Goal: Task Accomplishment & Management: Manage account settings

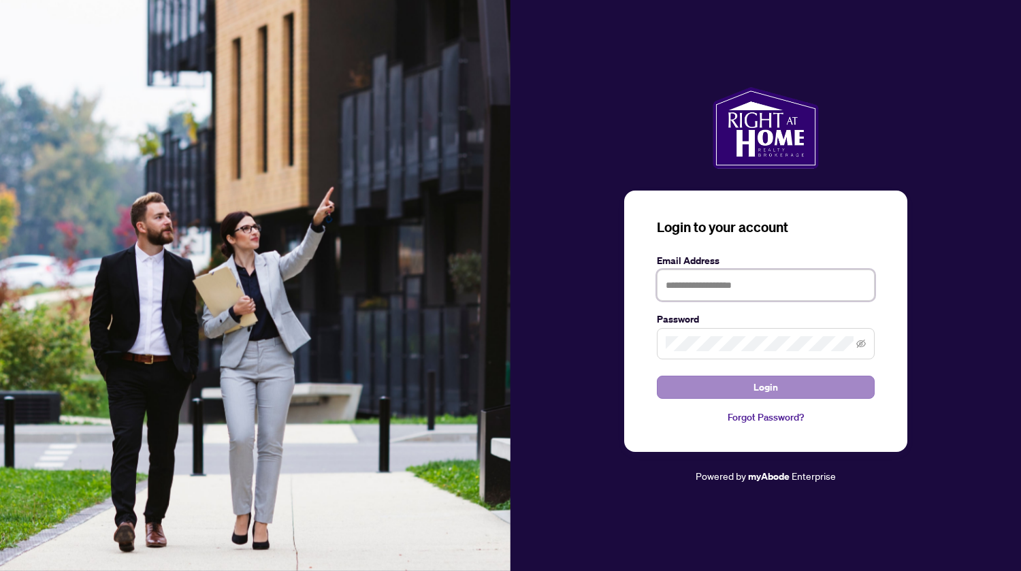
type input "**********"
click at [751, 376] on button "Login" at bounding box center [766, 387] width 218 height 23
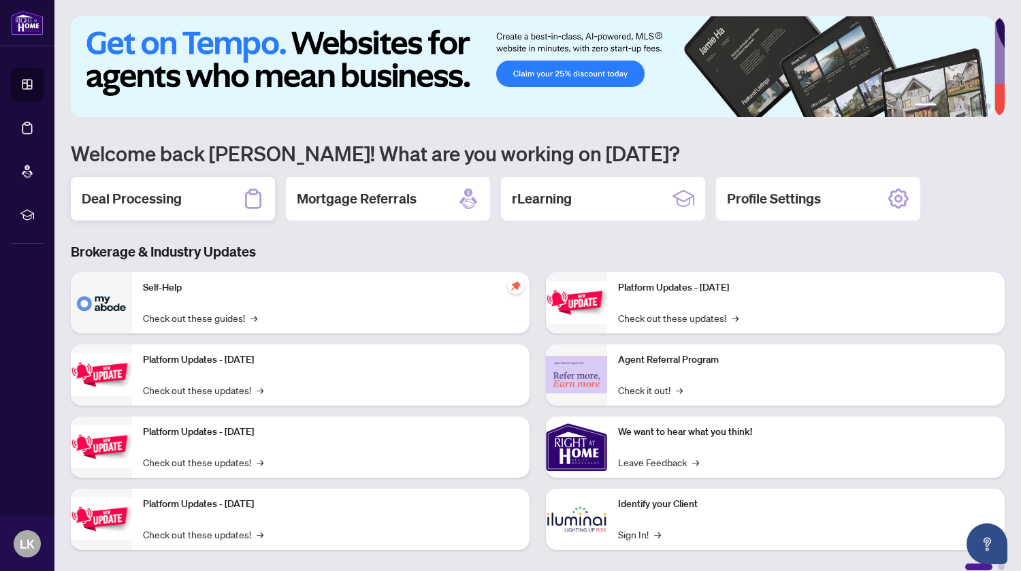
click at [154, 190] on h2 "Deal Processing" at bounding box center [132, 198] width 100 height 19
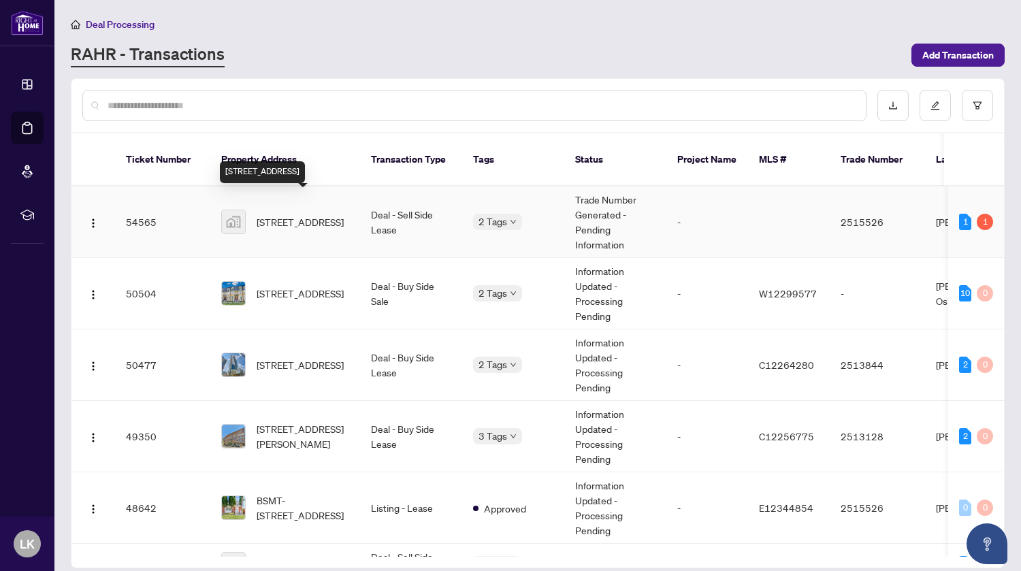
click at [289, 214] on span "[STREET_ADDRESS]" at bounding box center [300, 221] width 87 height 15
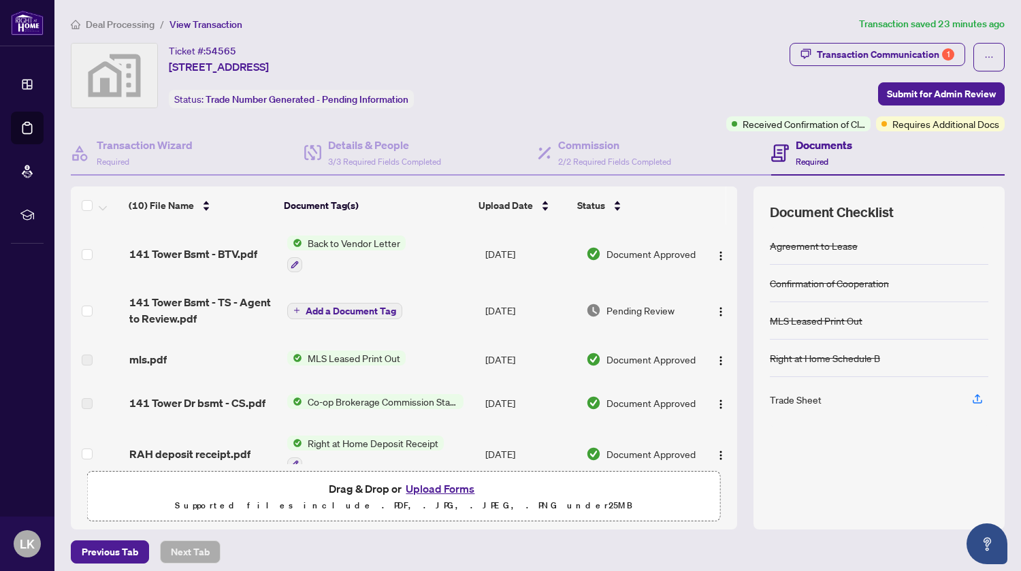
click at [348, 247] on span "Back to Vendor Letter" at bounding box center [353, 242] width 103 height 15
click at [218, 251] on span "141 Tower Bsmt - BTV.pdf" at bounding box center [193, 254] width 128 height 16
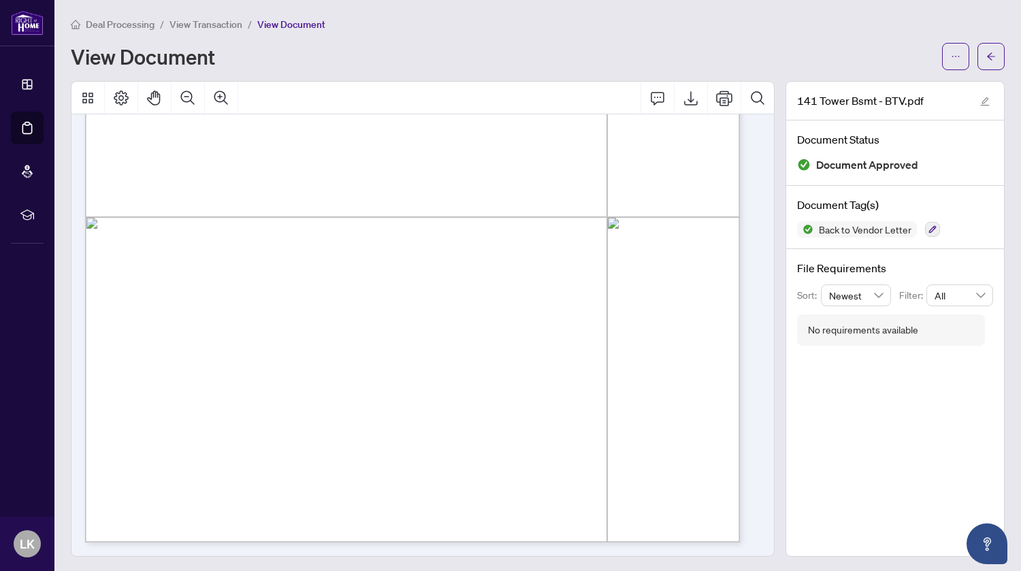
scroll to position [161, 0]
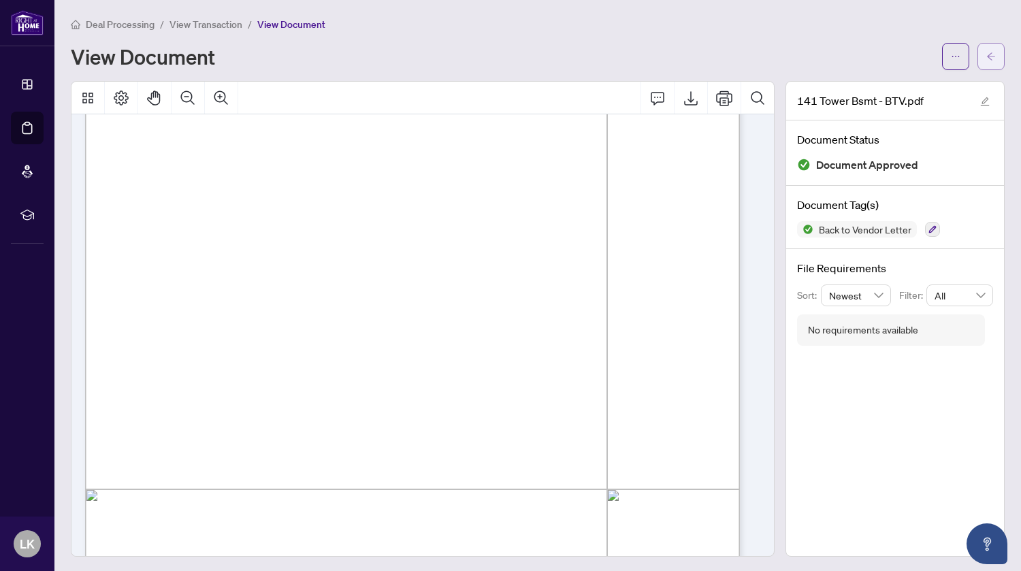
click at [991, 46] on button "button" at bounding box center [990, 56] width 27 height 27
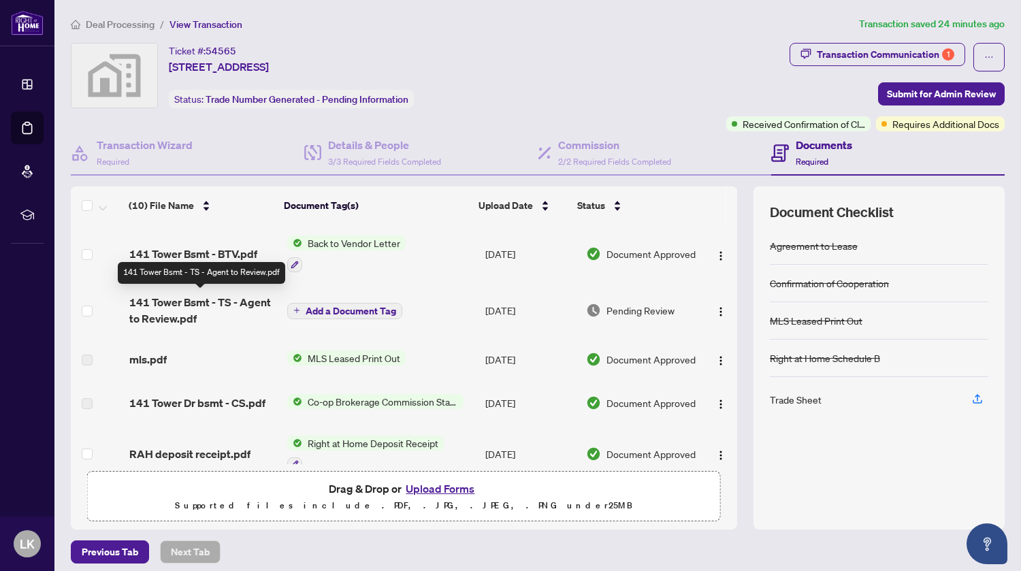
click at [193, 303] on span "141 Tower Bsmt - TS - Agent to Review.pdf" at bounding box center [202, 310] width 147 height 33
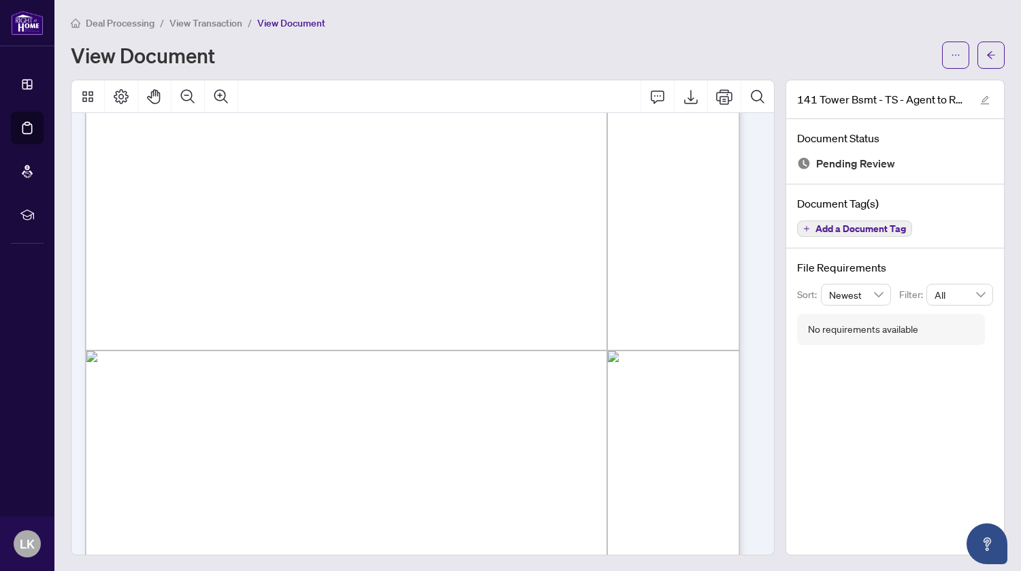
scroll to position [297, 0]
click at [951, 47] on span "button" at bounding box center [956, 55] width 10 height 22
click at [891, 82] on span "Download" at bounding box center [895, 84] width 103 height 15
click at [977, 52] on button "button" at bounding box center [990, 55] width 27 height 27
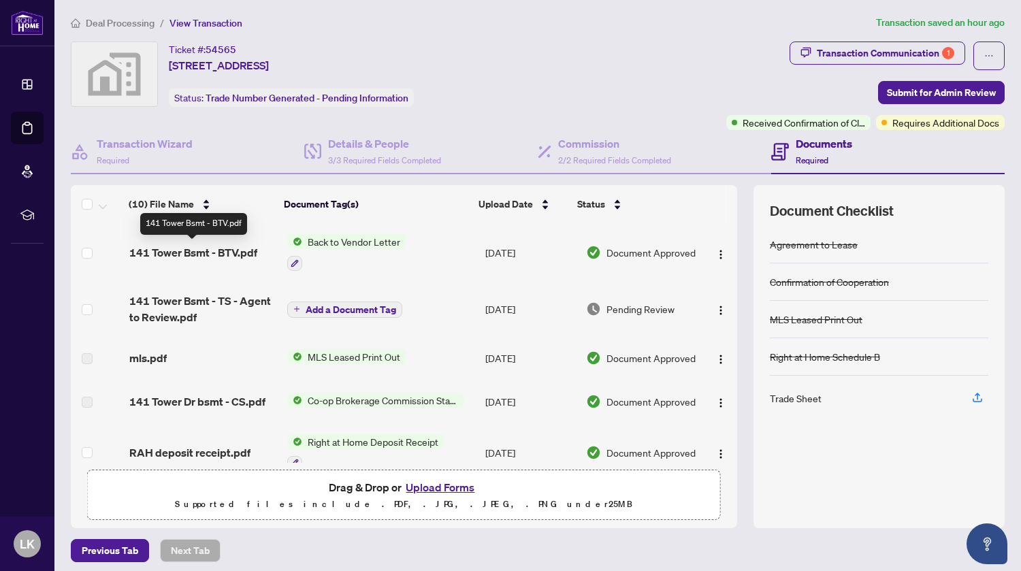
click at [218, 253] on span "141 Tower Bsmt - BTV.pdf" at bounding box center [193, 252] width 128 height 16
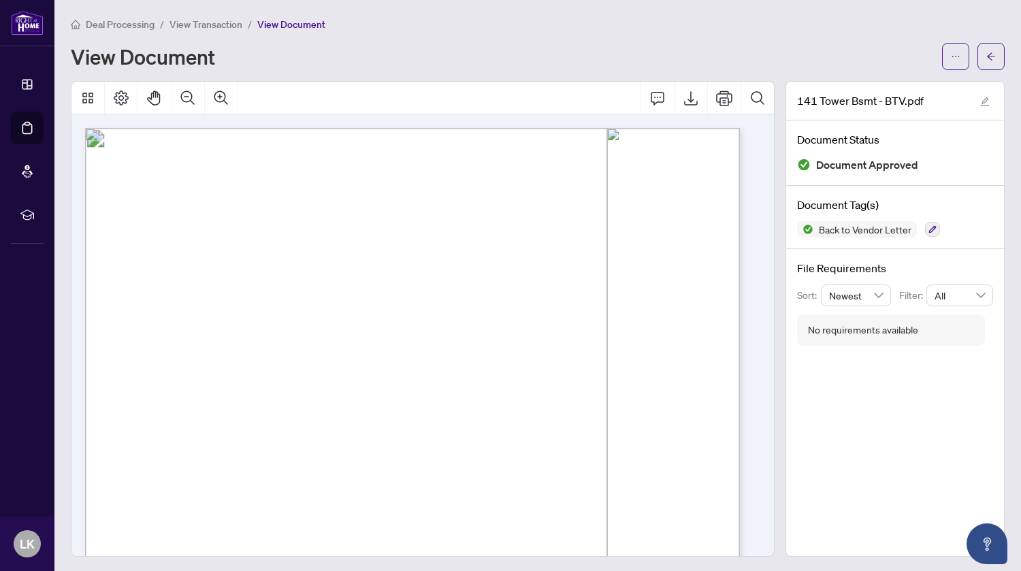
scroll to position [136, 0]
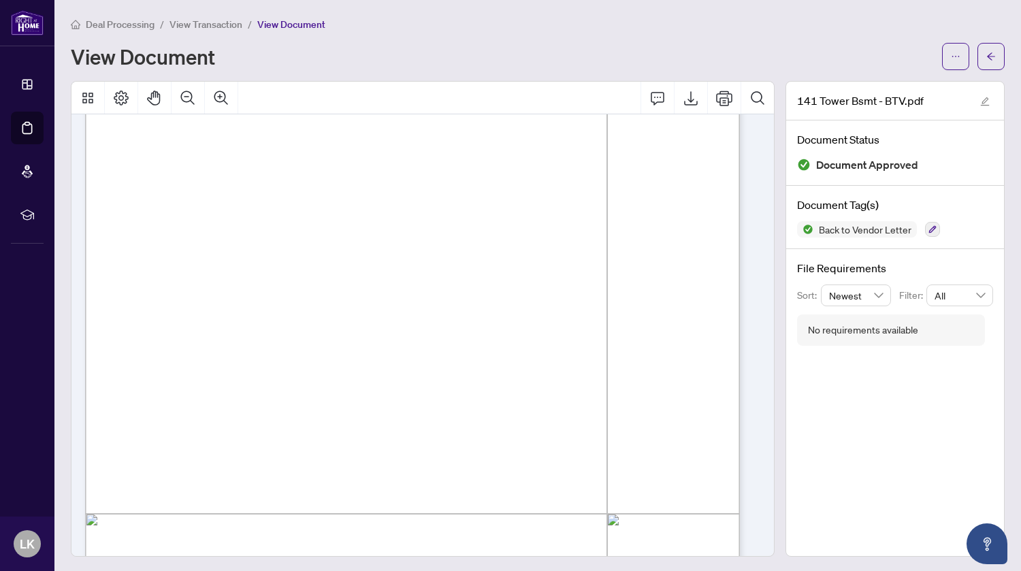
drag, startPoint x: 459, startPoint y: 354, endPoint x: 517, endPoint y: 355, distance: 57.8
drag, startPoint x: 450, startPoint y: 359, endPoint x: 528, endPoint y: 359, distance: 78.3
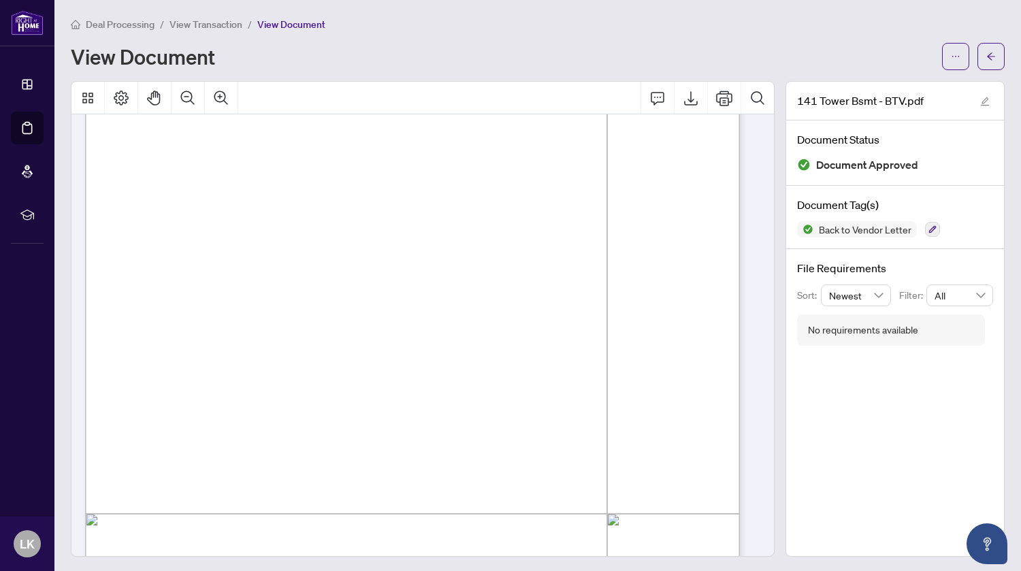
drag, startPoint x: 459, startPoint y: 321, endPoint x: 505, endPoint y: 321, distance: 46.3
drag, startPoint x: 484, startPoint y: 330, endPoint x: 516, endPoint y: 332, distance: 32.7
